Goal: Information Seeking & Learning: Check status

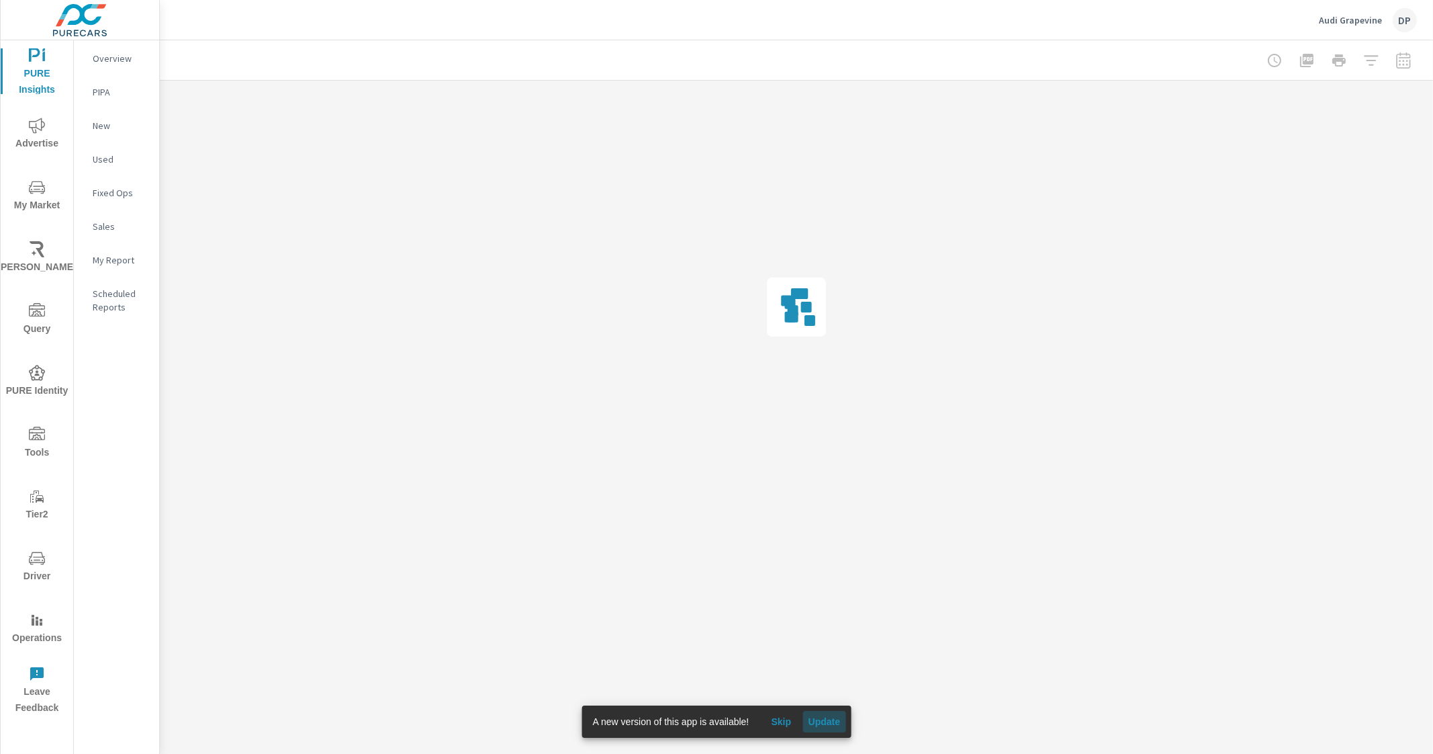
click at [819, 723] on span "Update" at bounding box center [824, 721] width 32 height 12
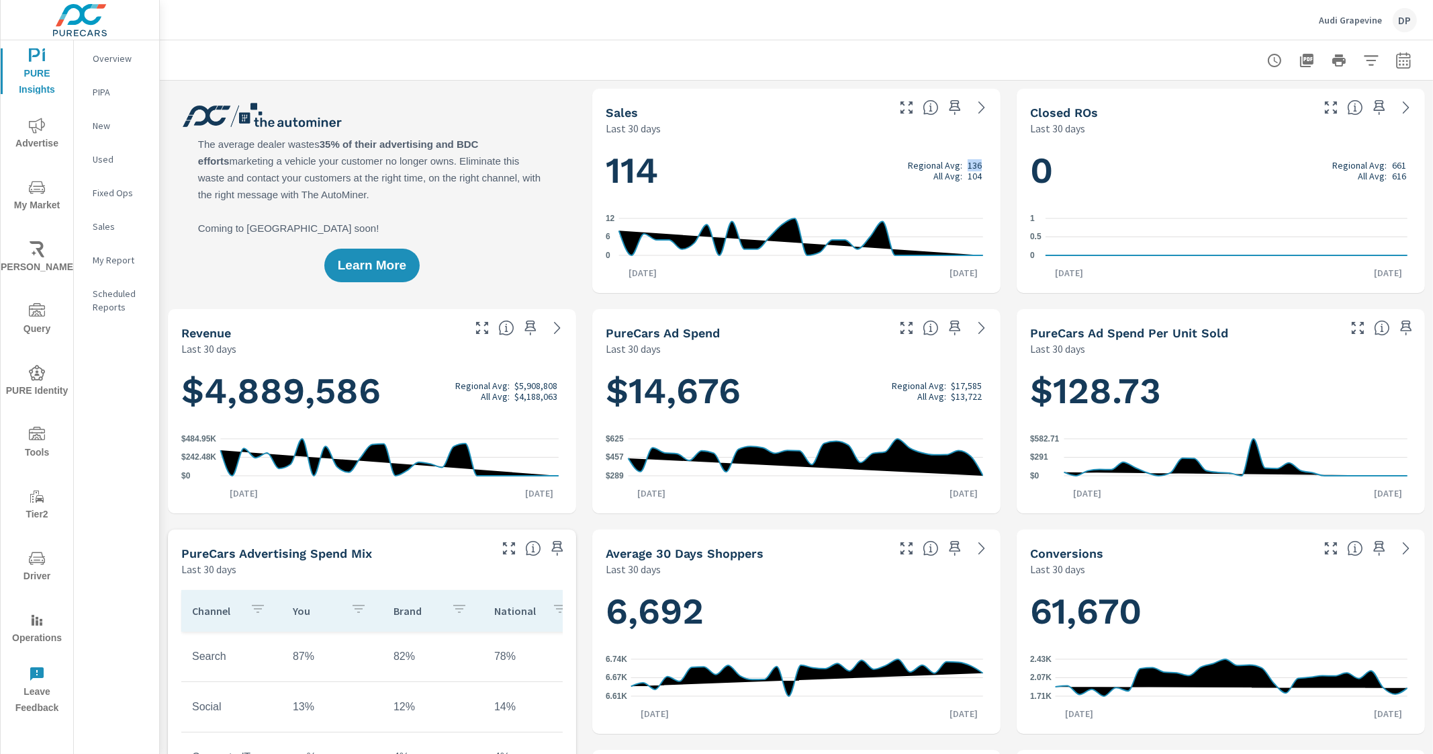
drag, startPoint x: 960, startPoint y: 165, endPoint x: 973, endPoint y: 167, distance: 12.3
click at [973, 167] on p "136" at bounding box center [975, 165] width 14 height 11
click at [856, 129] on div "Last 30 days" at bounding box center [745, 128] width 279 height 16
drag, startPoint x: 959, startPoint y: 163, endPoint x: 971, endPoint y: 165, distance: 12.2
click at [971, 165] on p "136" at bounding box center [975, 165] width 14 height 11
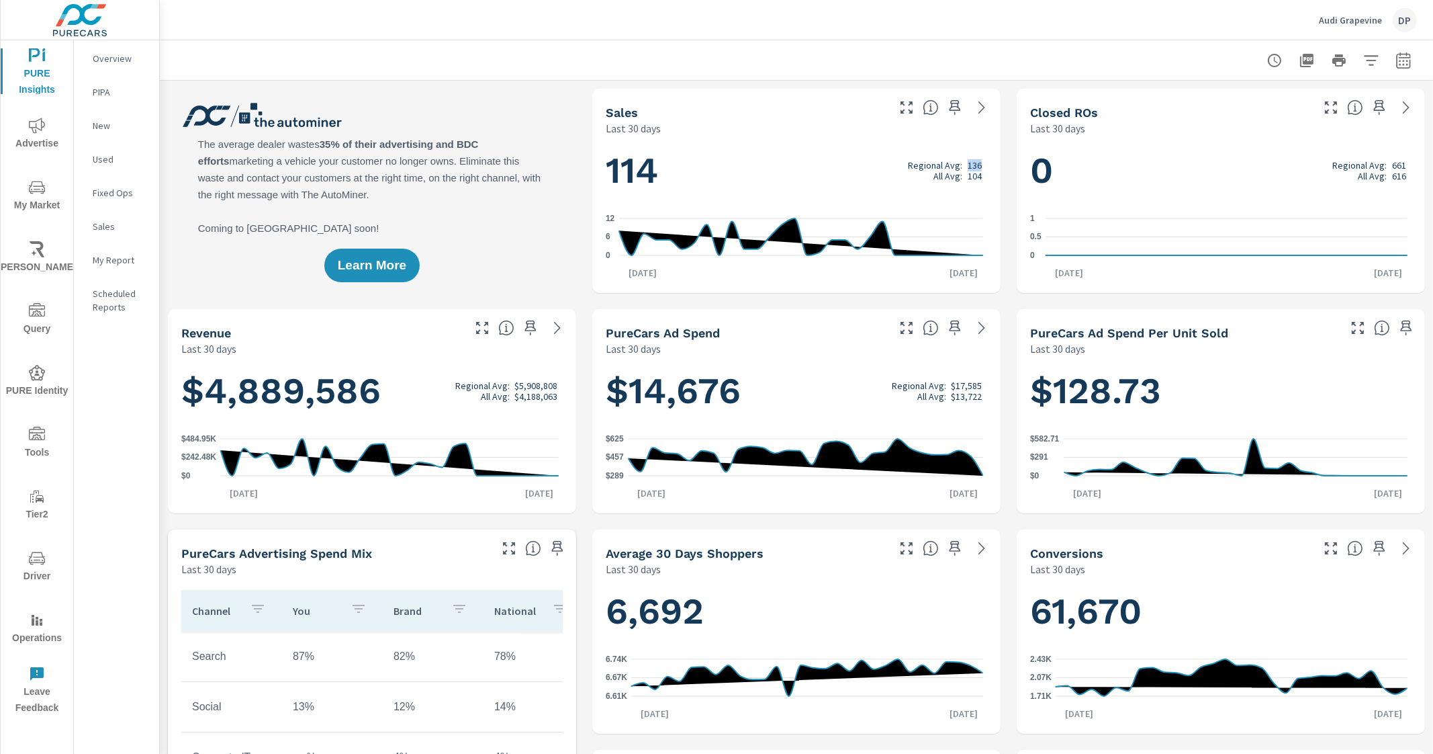
copy p "136"
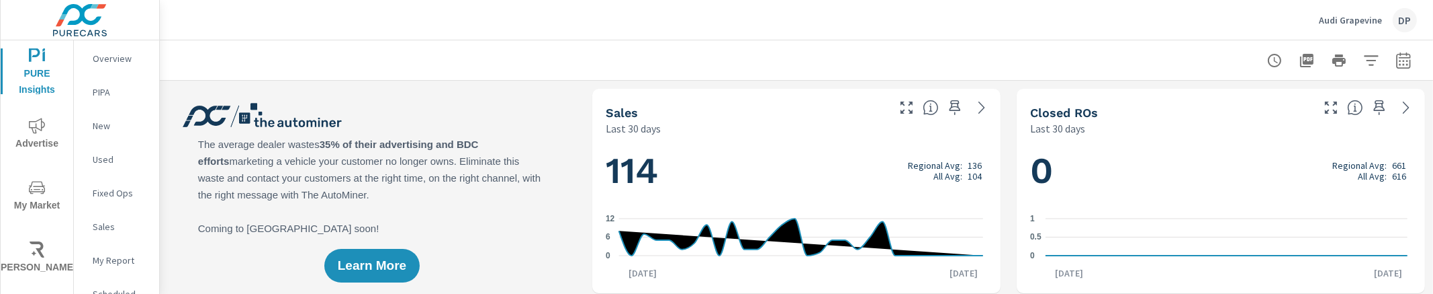
click at [1042, 3] on div "Audi Grapevine DP" at bounding box center [796, 20] width 1241 height 40
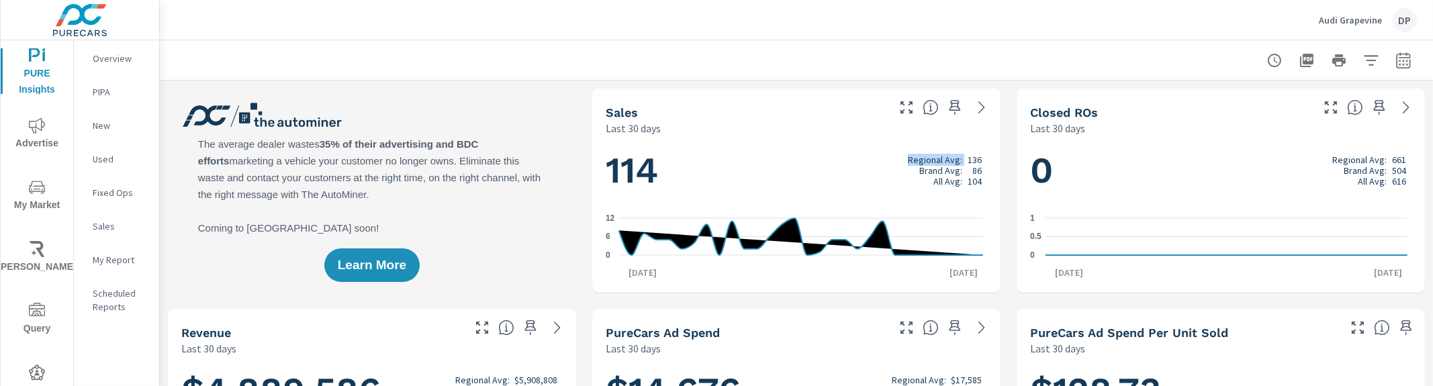
drag, startPoint x: 960, startPoint y: 158, endPoint x: 975, endPoint y: 158, distance: 15.4
click at [975, 158] on h1 "114 Regional Avg: 136 Brand Avg: 86 All Avg: 104" at bounding box center [796, 171] width 381 height 46
